Goal: Check status: Check status

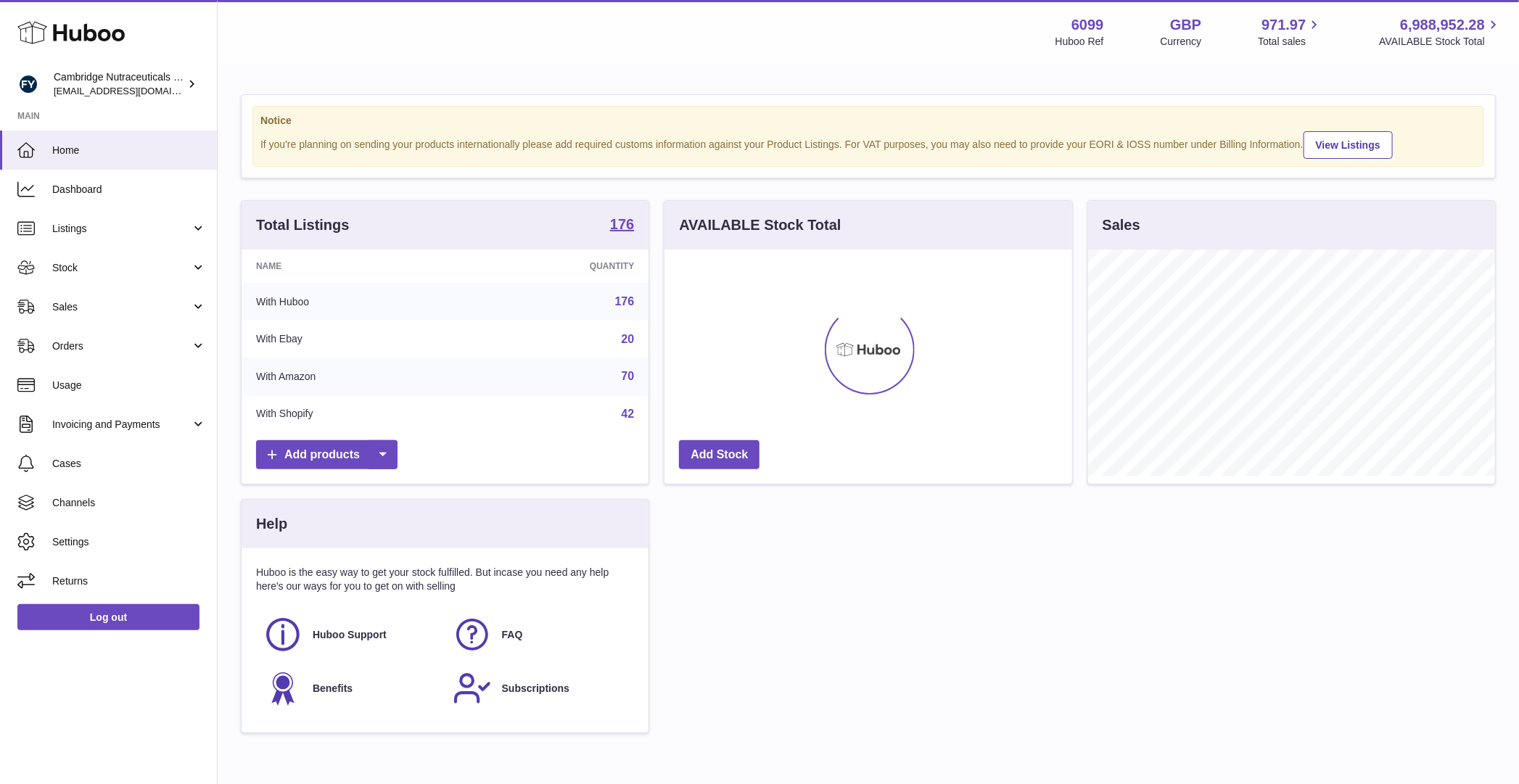
scroll to position [226, 407]
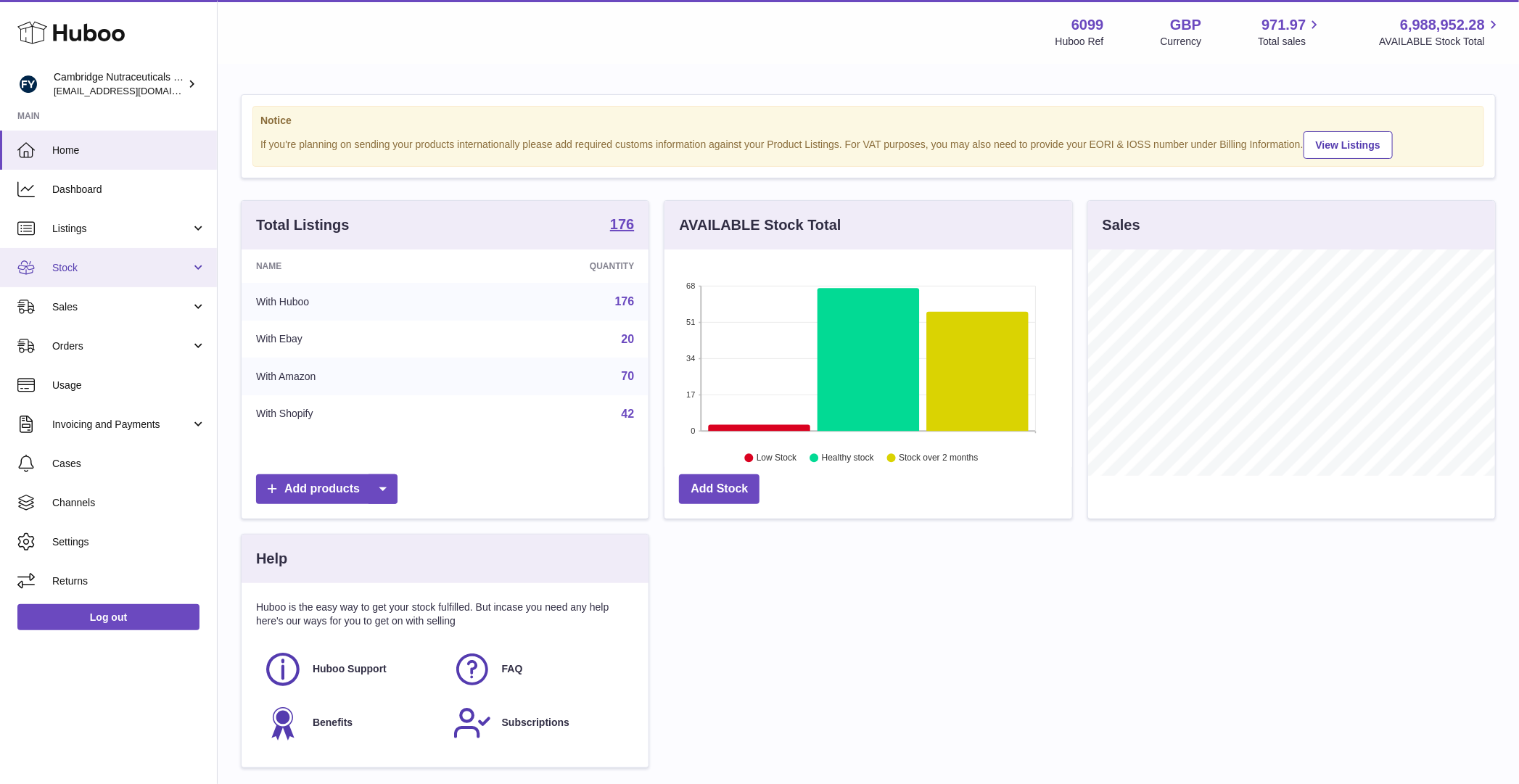
click at [86, 265] on span "Stock" at bounding box center [121, 267] width 139 height 14
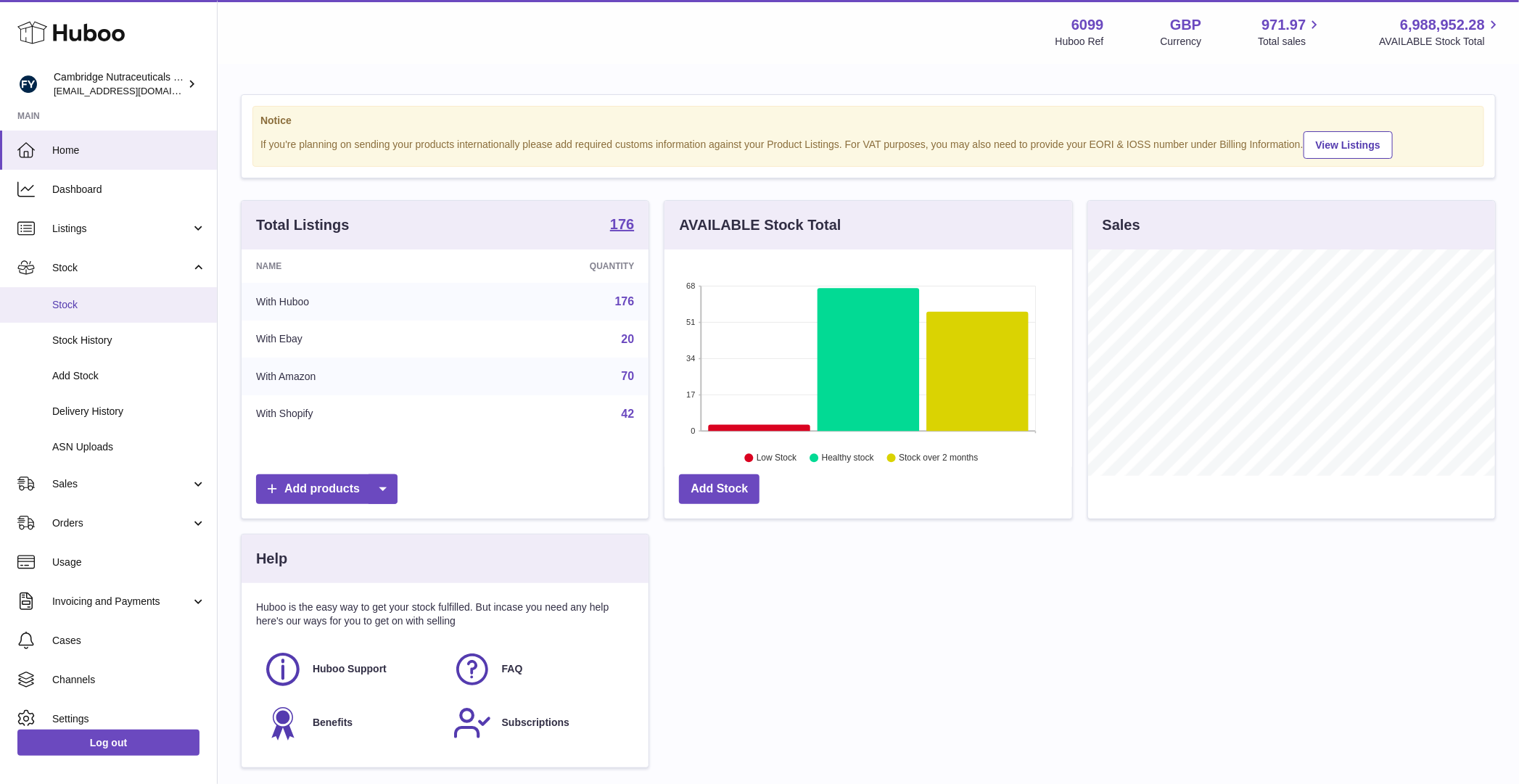
click at [73, 293] on link "Stock" at bounding box center [108, 304] width 217 height 36
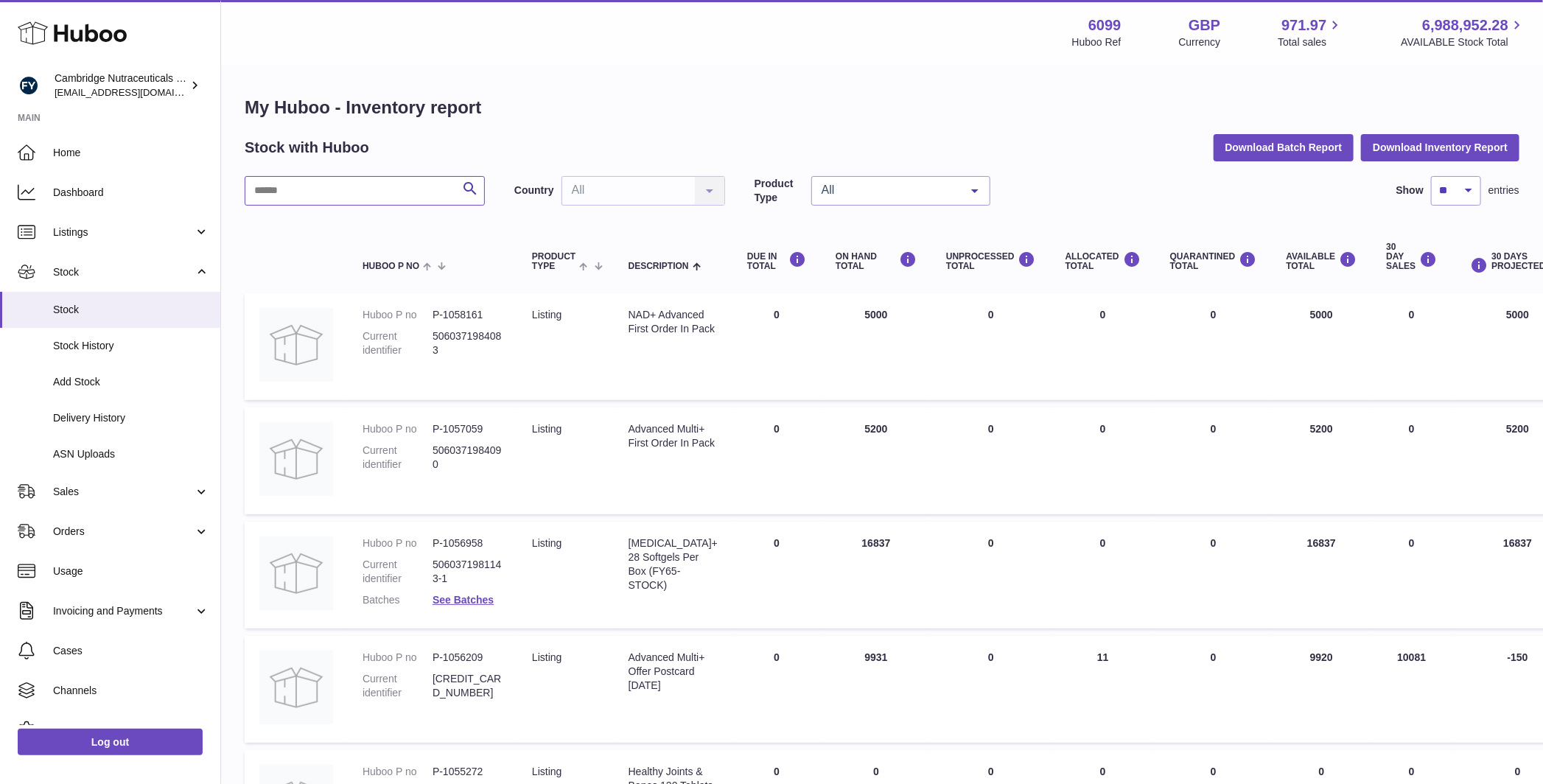
click at [293, 192] on input "text" at bounding box center [364, 191] width 240 height 30
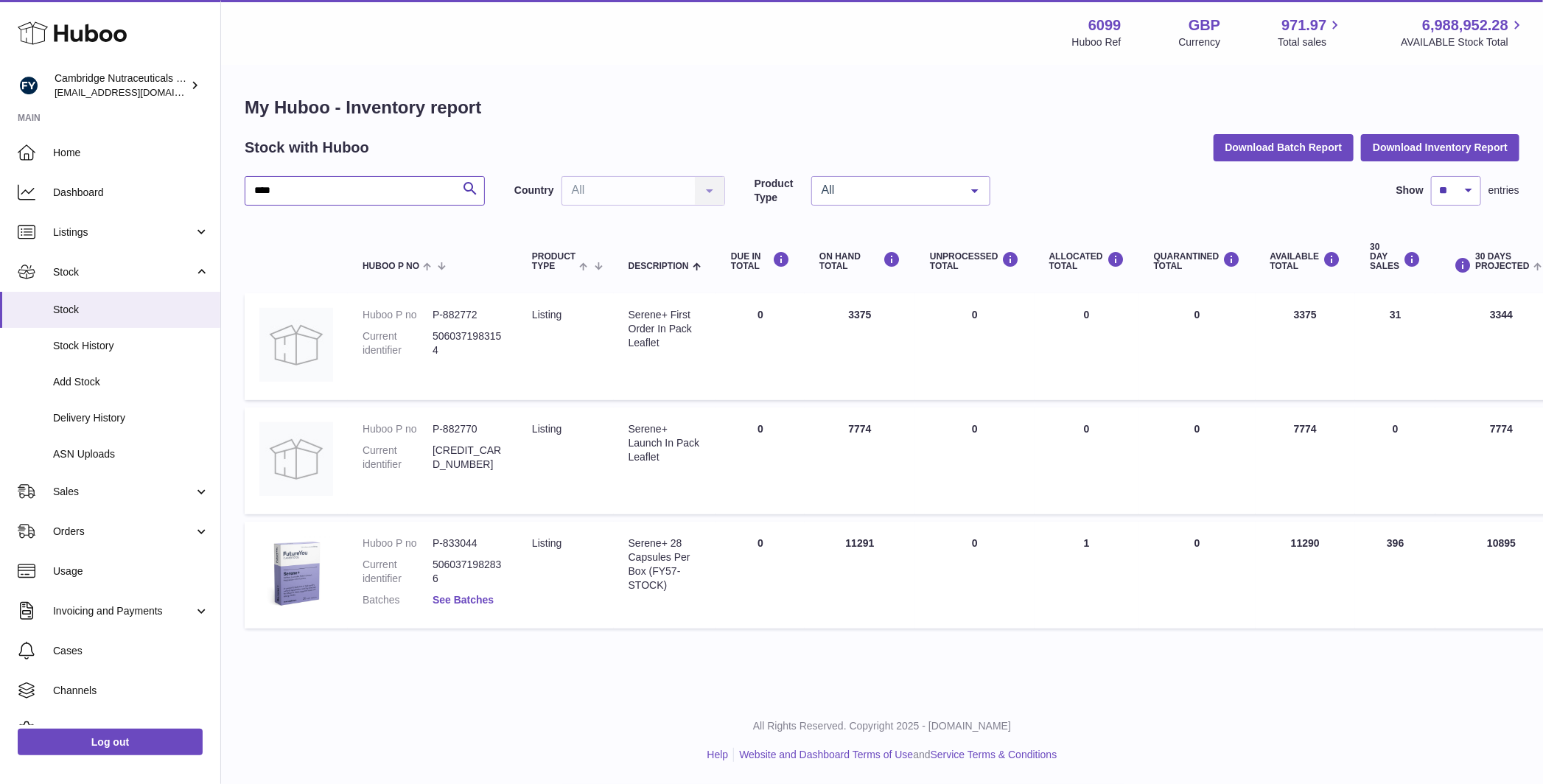
type input "****"
click at [478, 598] on link "See Batches" at bounding box center [463, 599] width 61 height 12
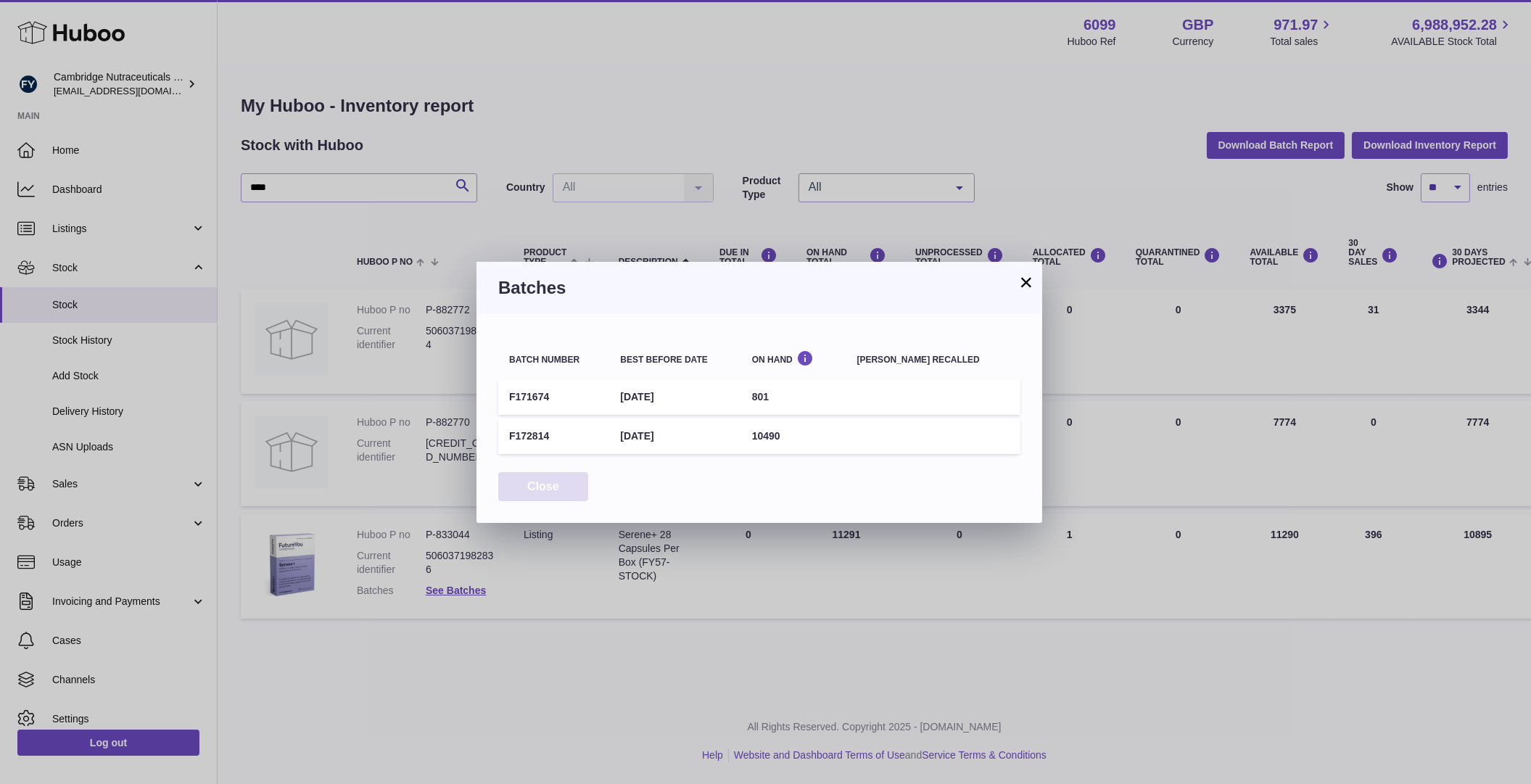
click at [548, 483] on button "Close" at bounding box center [544, 487] width 90 height 30
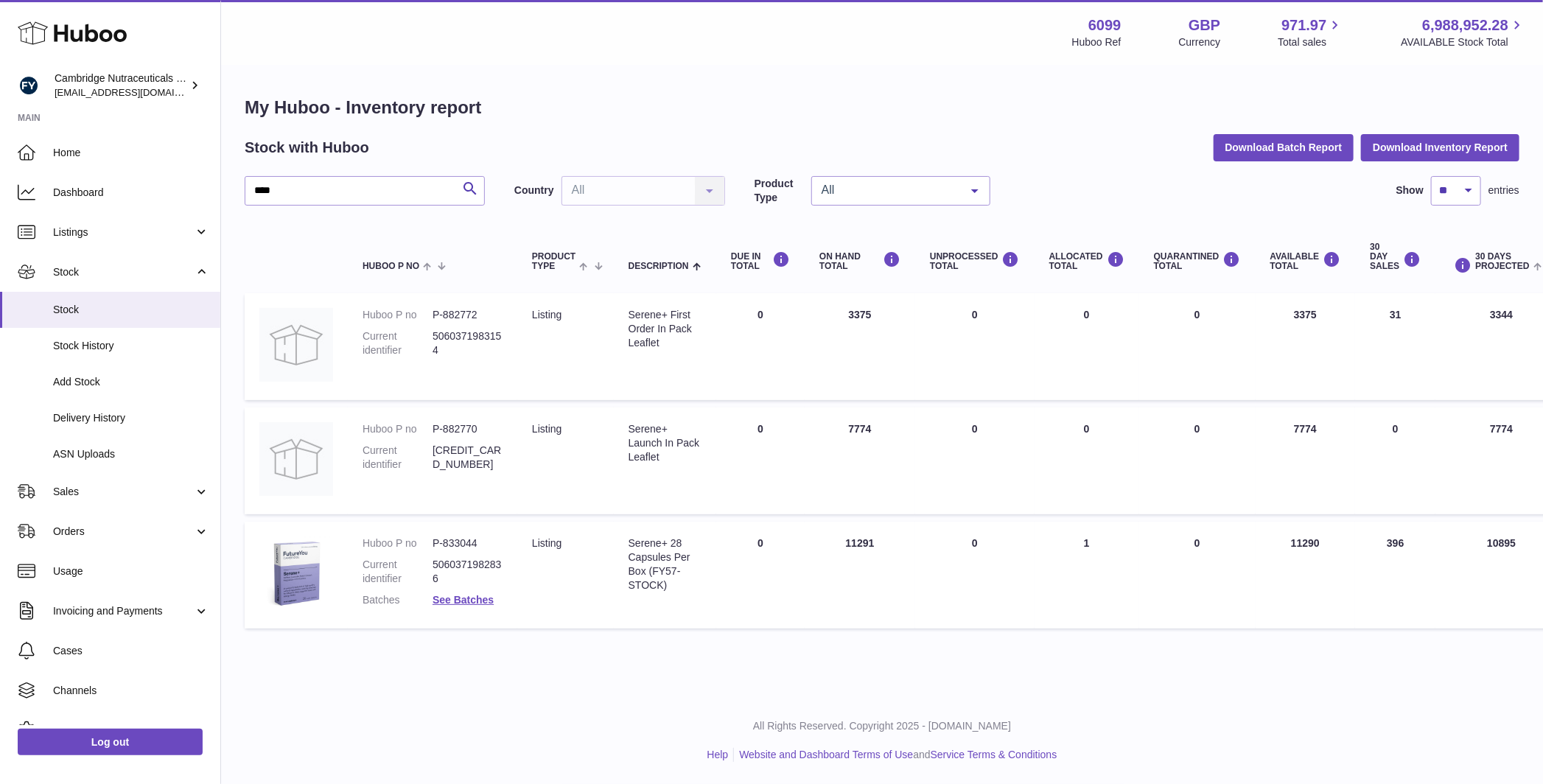
scroll to position [3, 0]
click at [458, 594] on link "See Batches" at bounding box center [463, 599] width 61 height 12
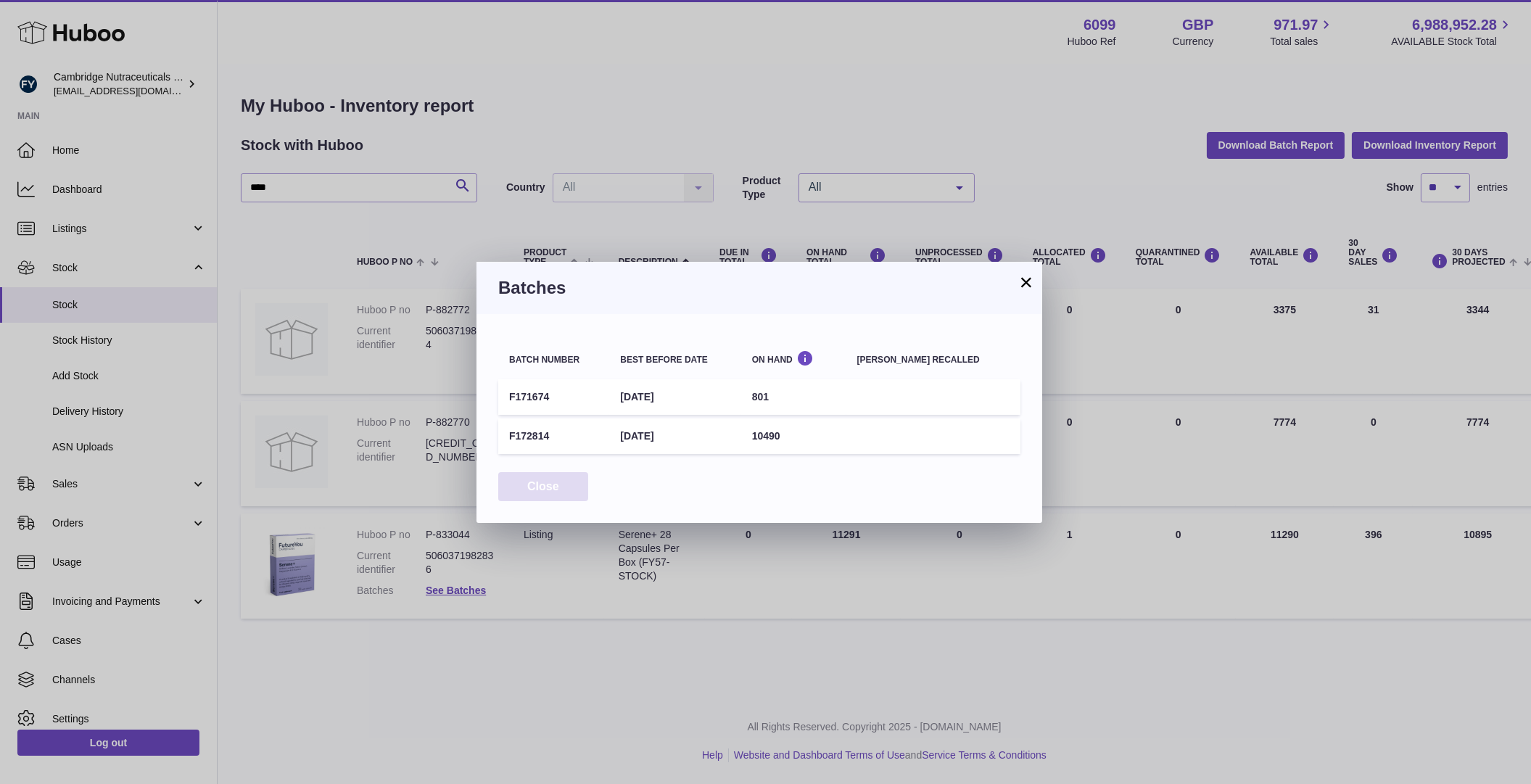
click at [535, 490] on button "Close" at bounding box center [544, 487] width 90 height 30
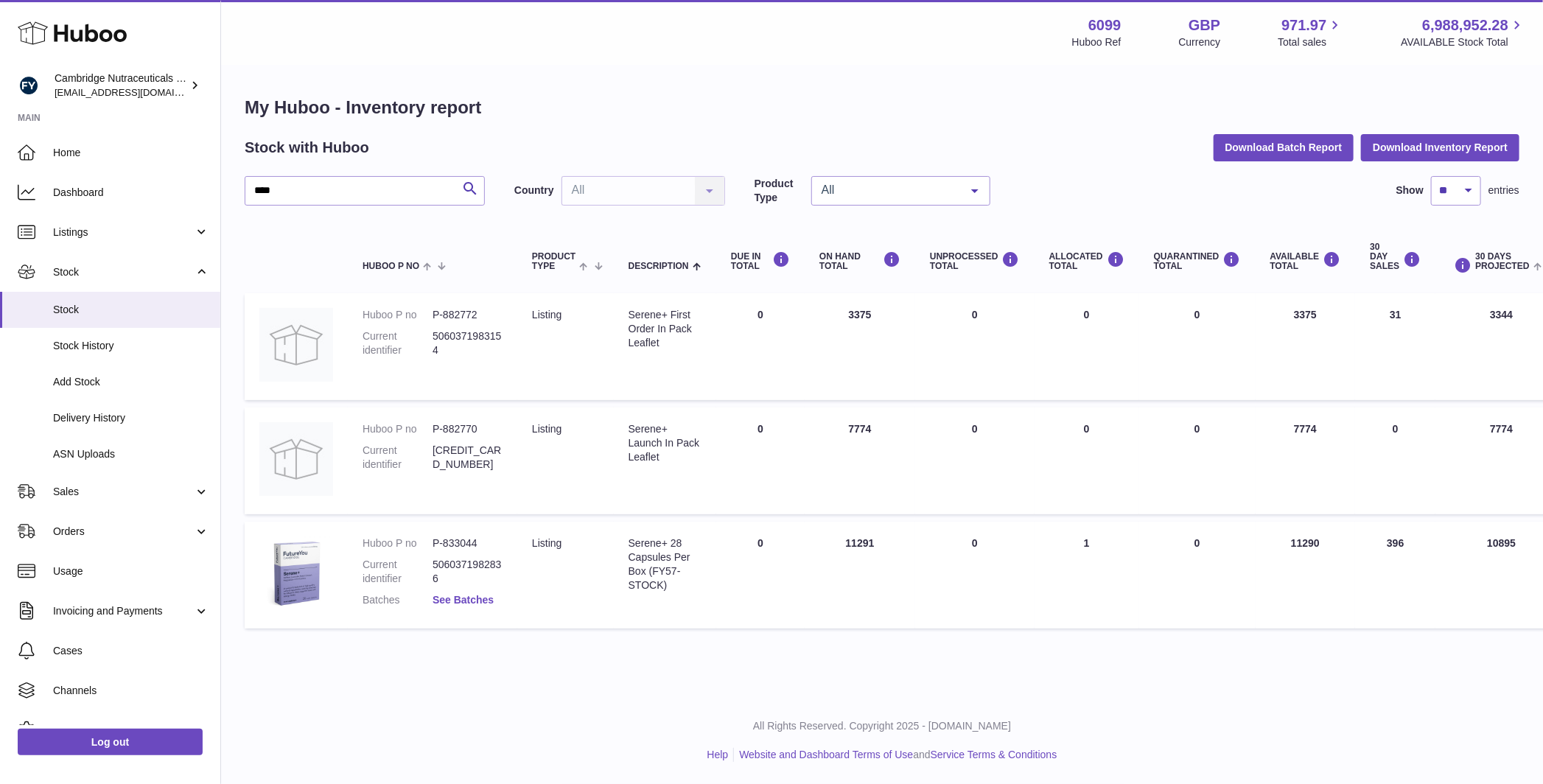
click at [460, 602] on link "See Batches" at bounding box center [463, 599] width 61 height 12
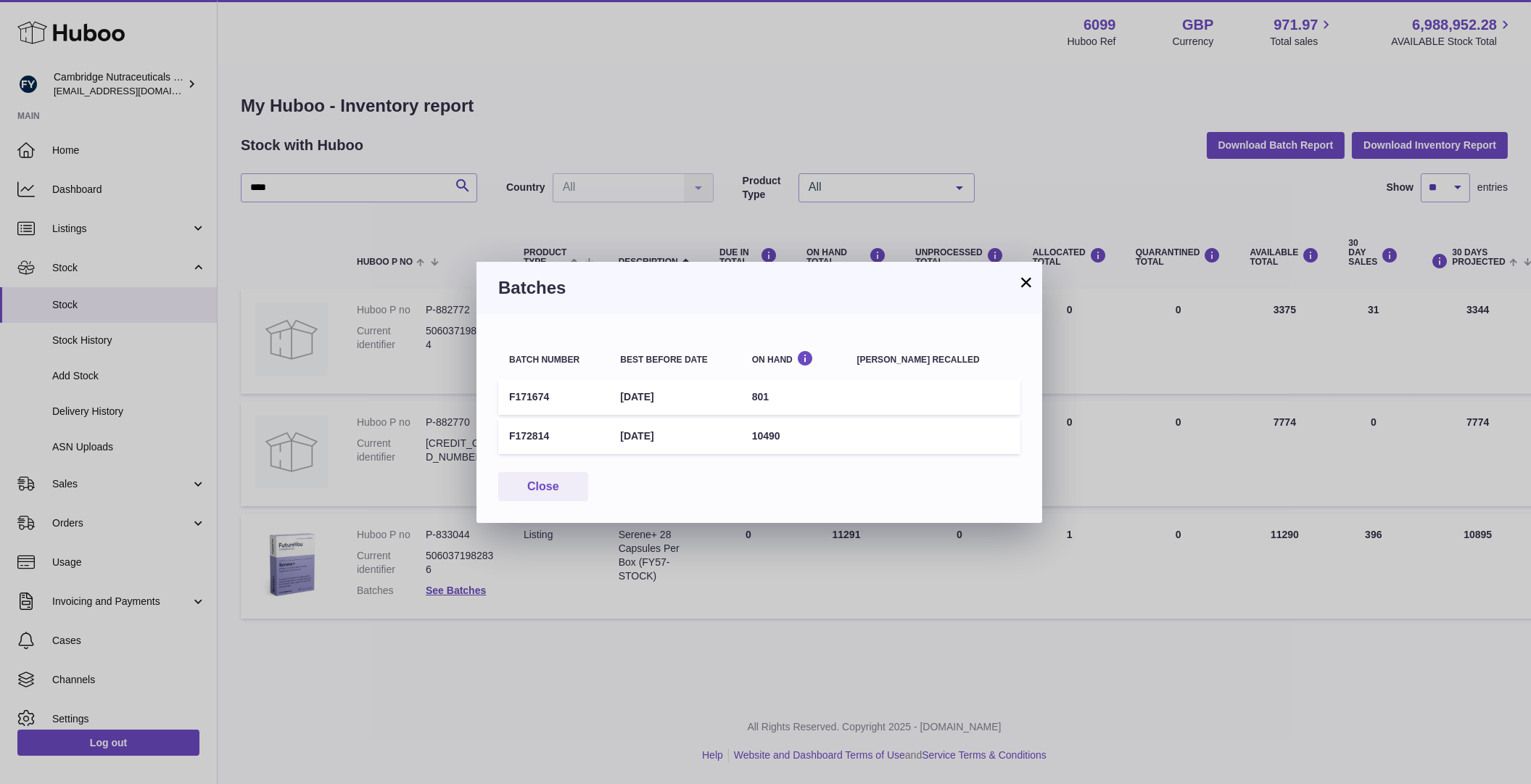
click at [1025, 286] on button "×" at bounding box center [1026, 282] width 17 height 17
